Goal: Find specific page/section: Find specific page/section

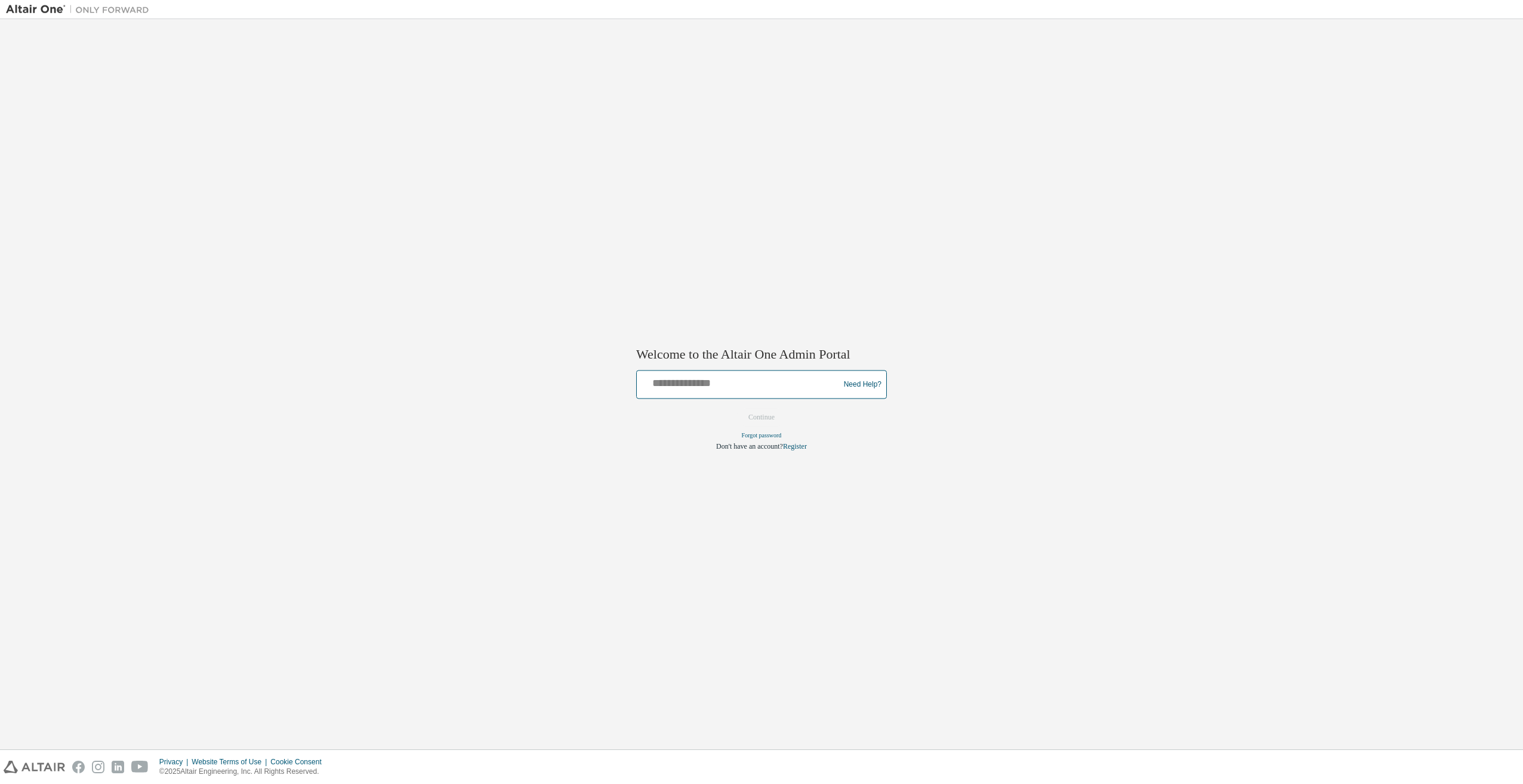
click at [726, 378] on input "text" at bounding box center [740, 382] width 197 height 17
type input "**********"
click at [755, 418] on button "Continue" at bounding box center [762, 417] width 51 height 18
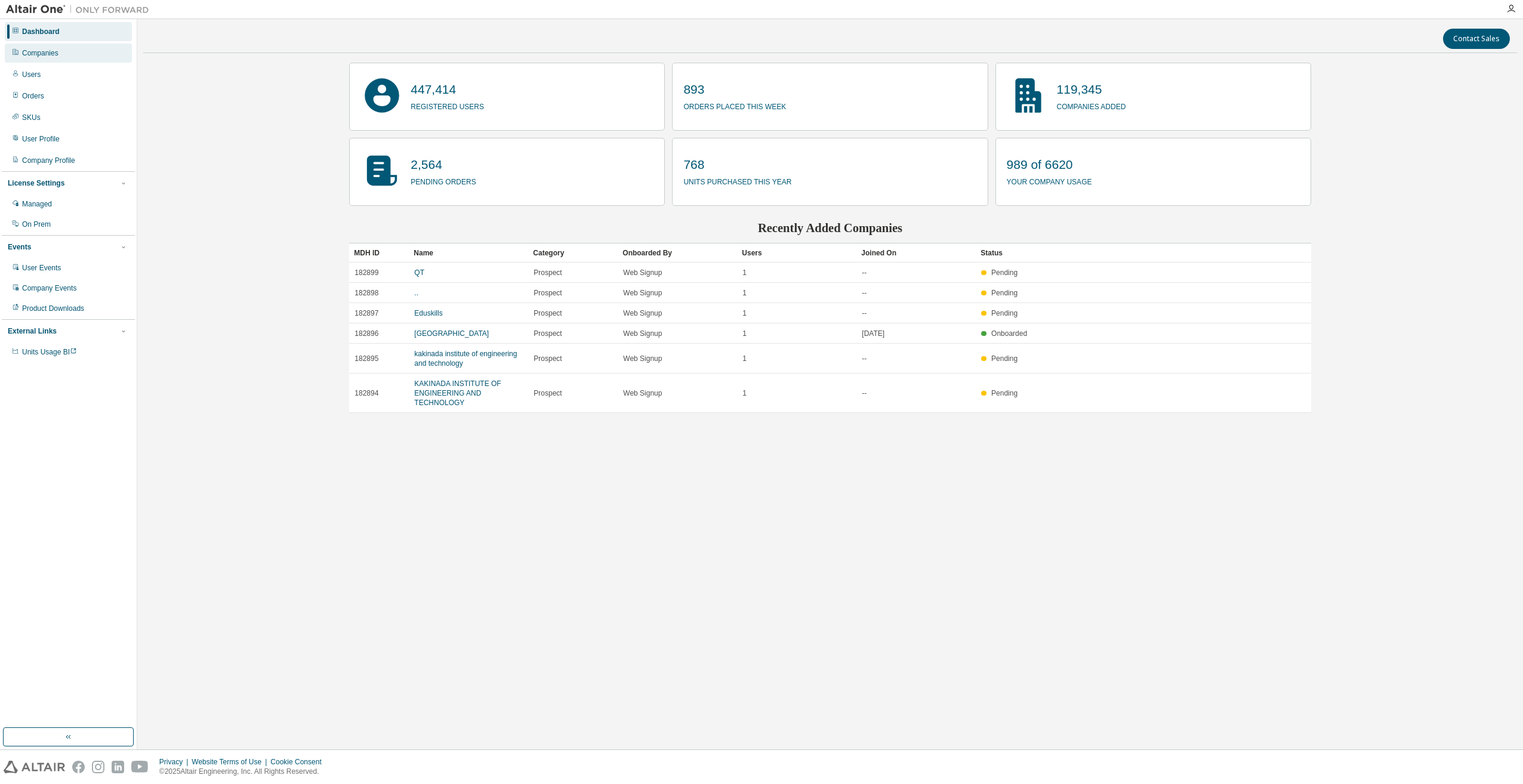
click at [83, 53] on div "Companies" at bounding box center [68, 53] width 127 height 19
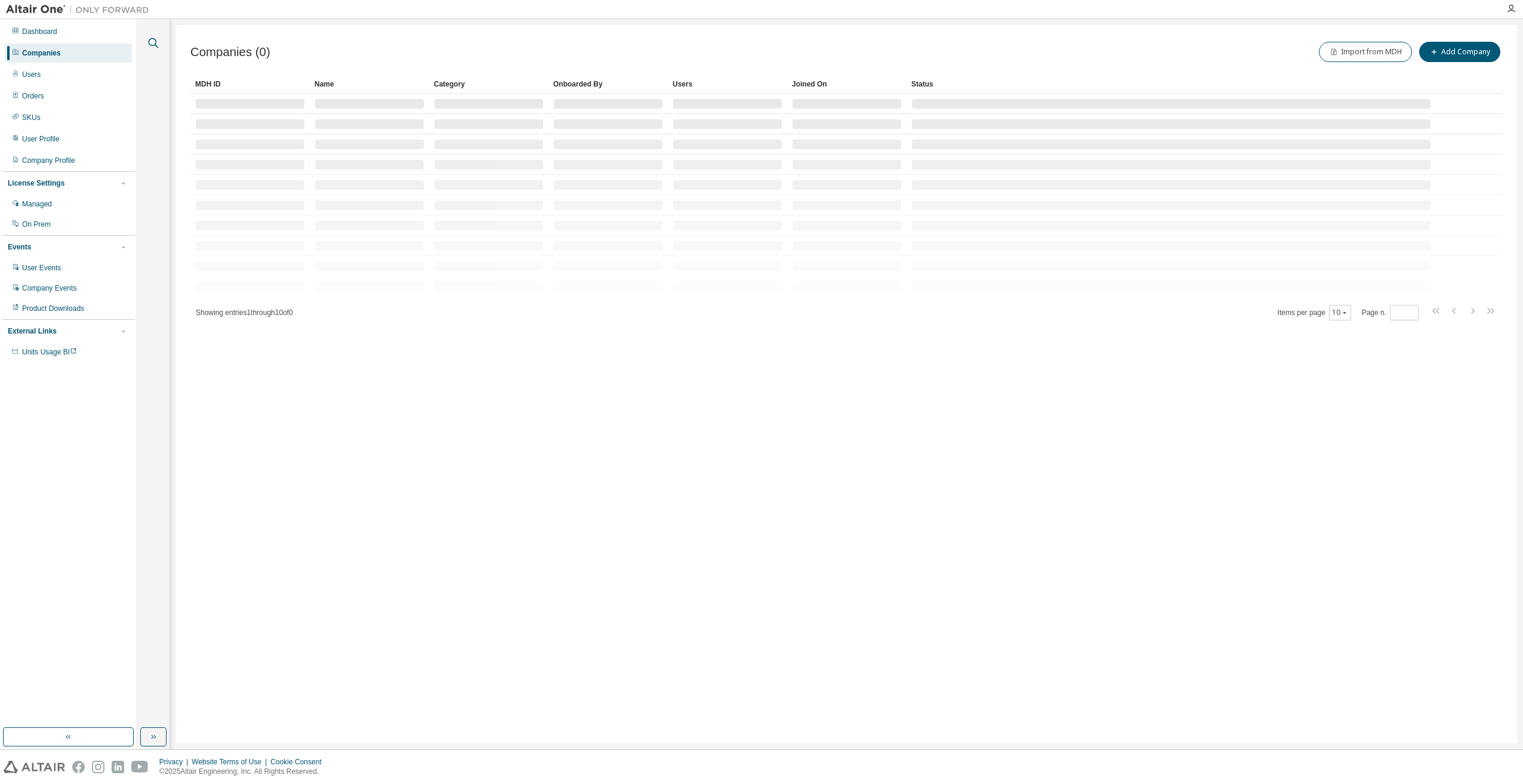
click at [155, 42] on icon "button" at bounding box center [153, 43] width 14 height 14
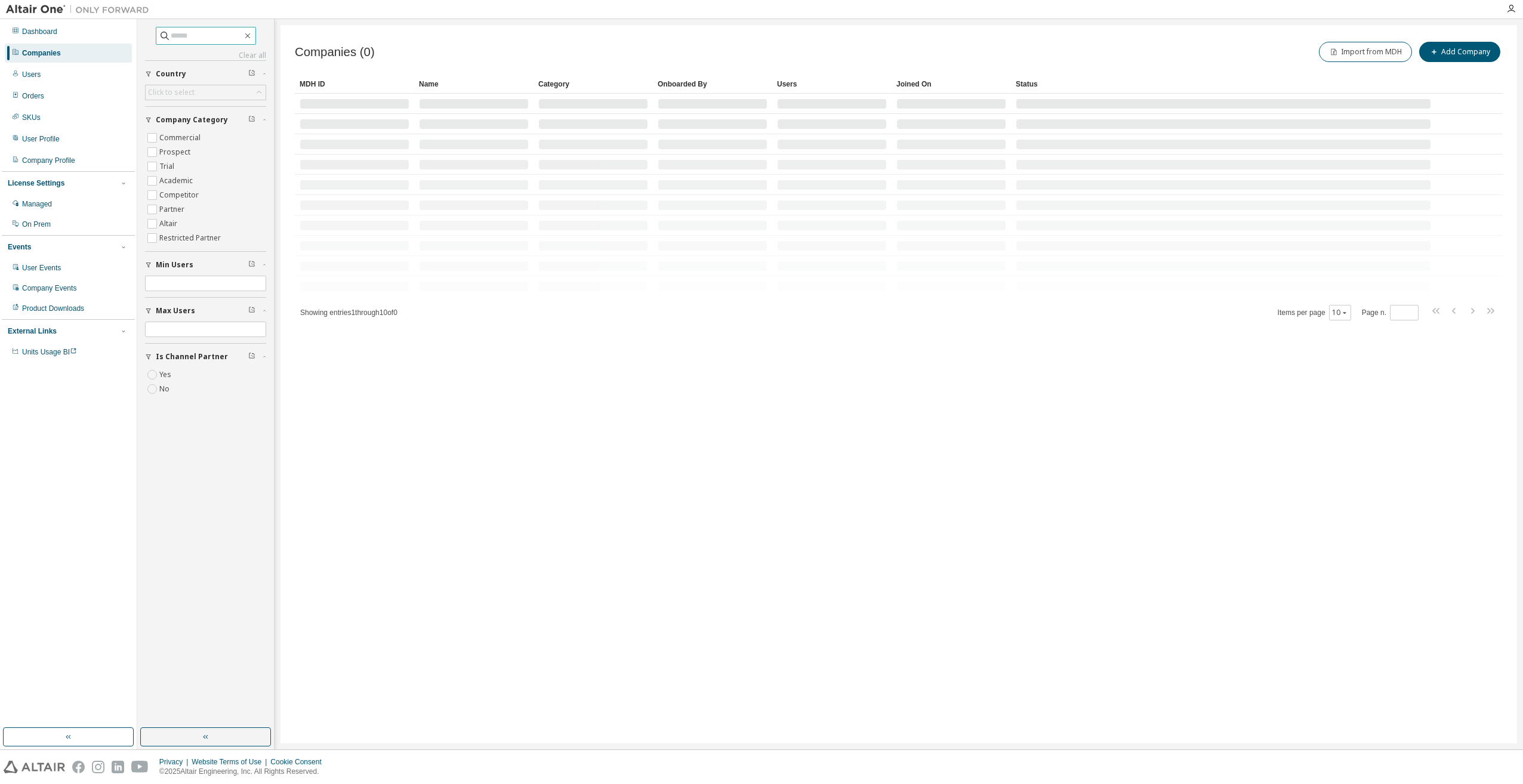
drag, startPoint x: 184, startPoint y: 38, endPoint x: 187, endPoint y: 26, distance: 12.4
click at [184, 36] on input "text" at bounding box center [207, 36] width 72 height 12
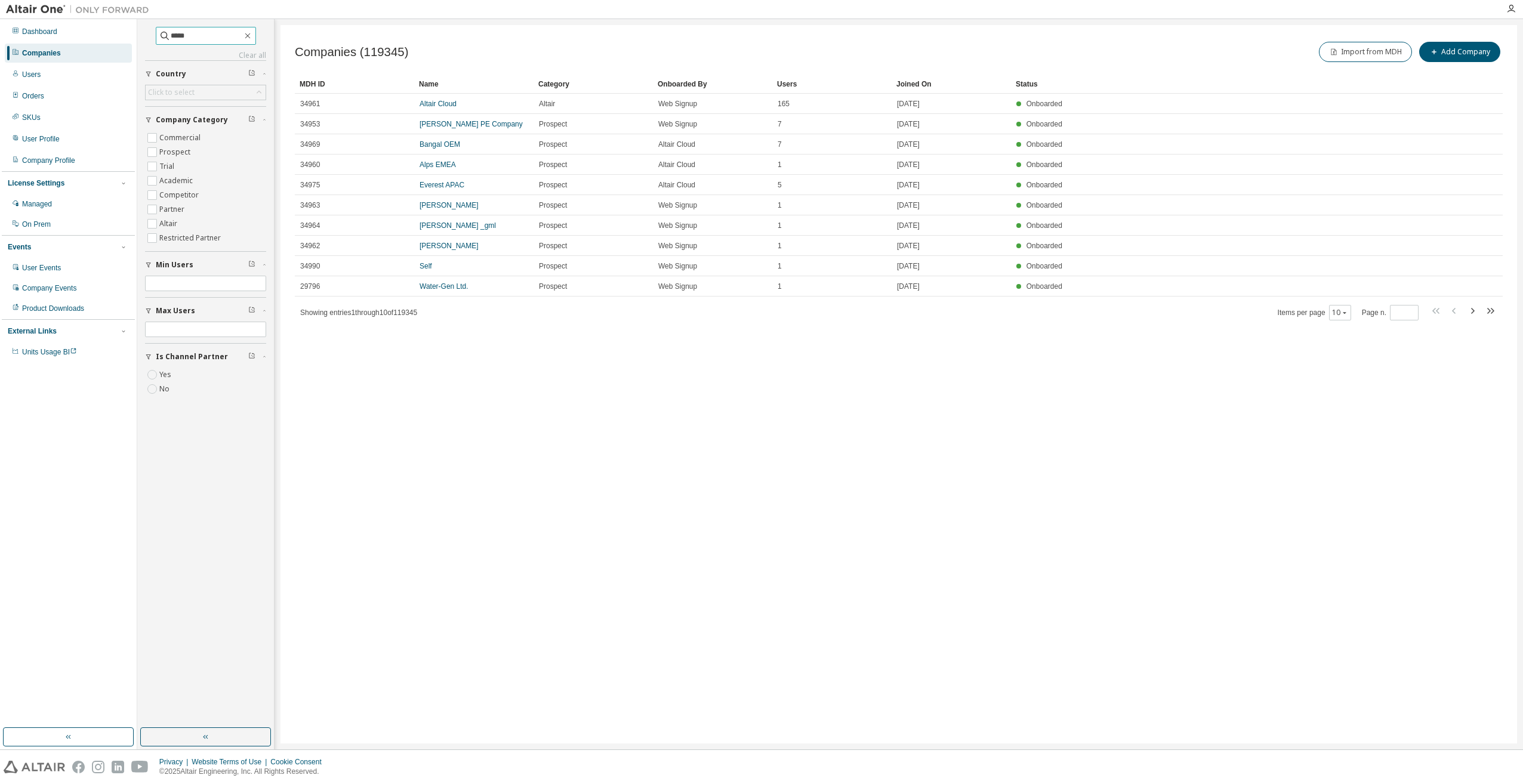
type input "*****"
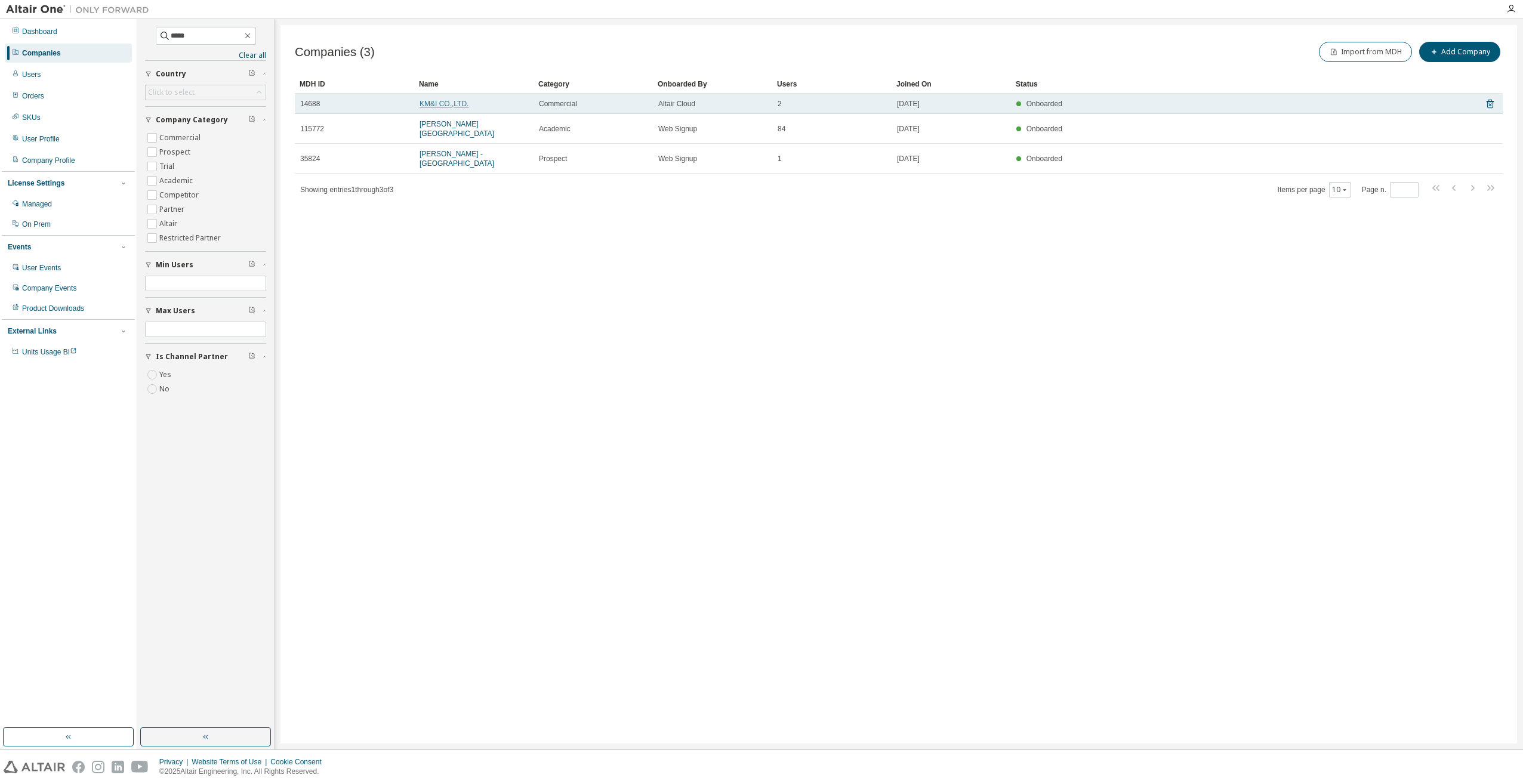
click at [437, 103] on link "KM&I CO.,LTD." at bounding box center [444, 104] width 49 height 9
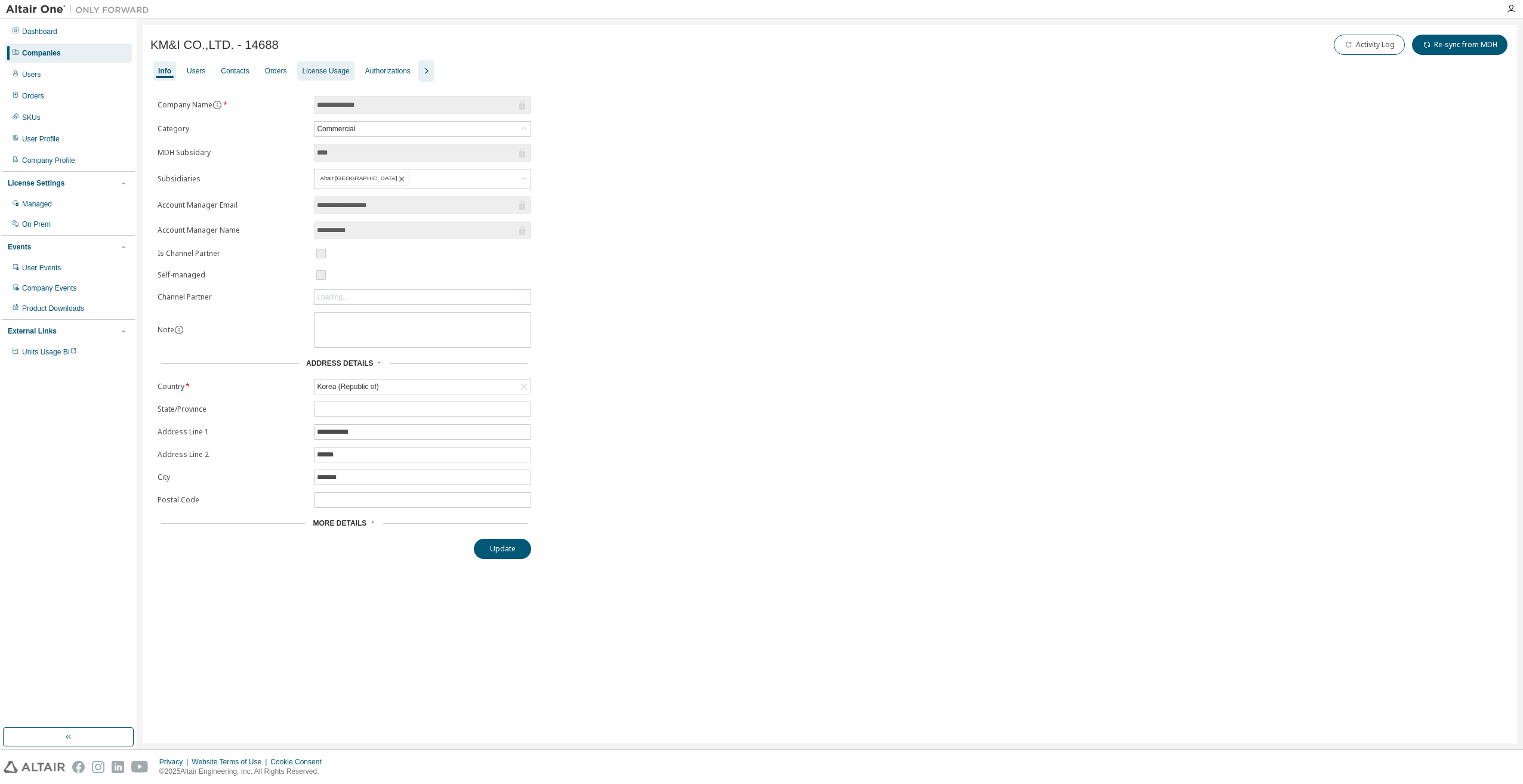
click at [311, 70] on div "License Usage" at bounding box center [326, 70] width 47 height 9
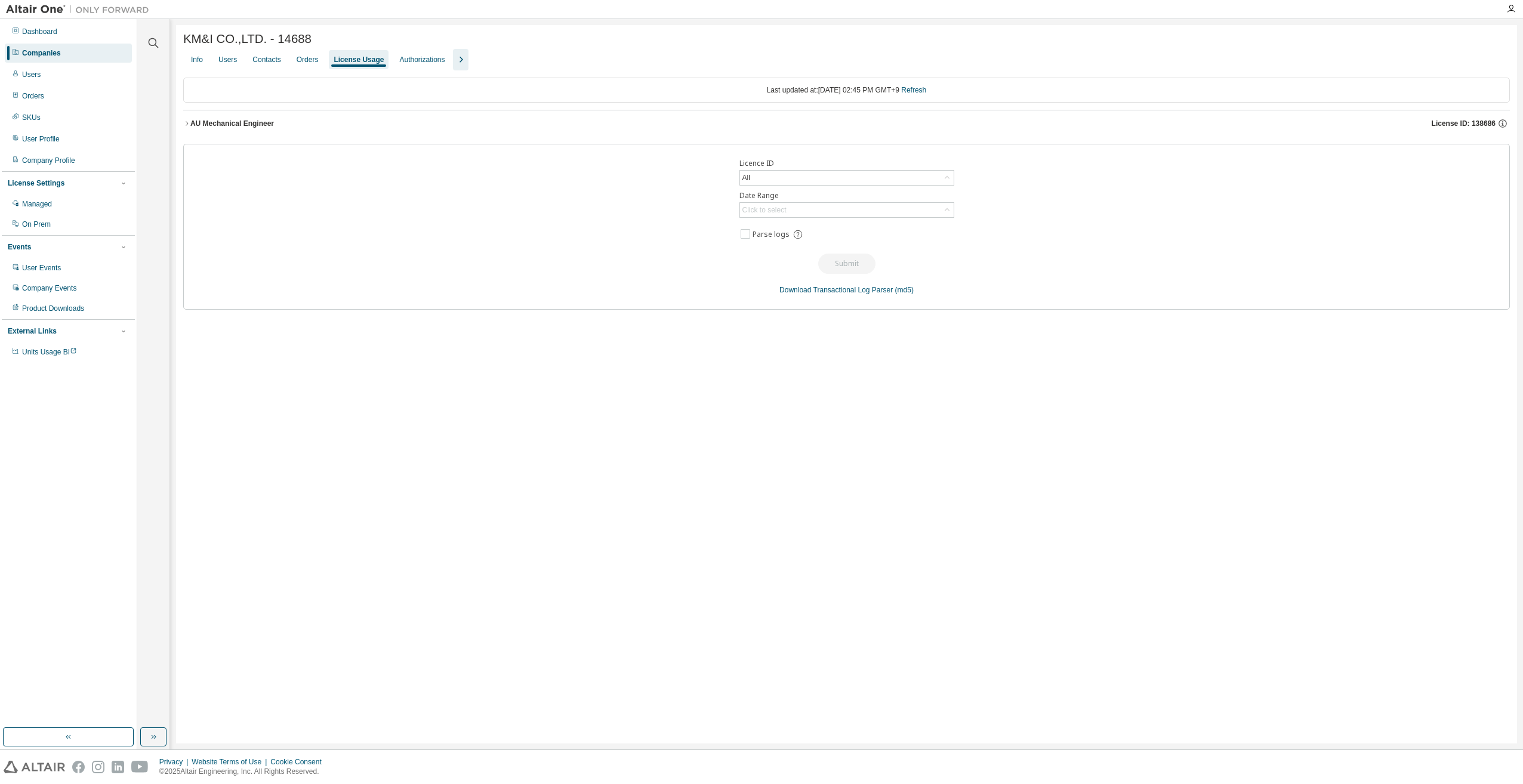
click at [1479, 123] on span "License ID: 138686" at bounding box center [1464, 123] width 64 height 9
